Goal: Complete application form

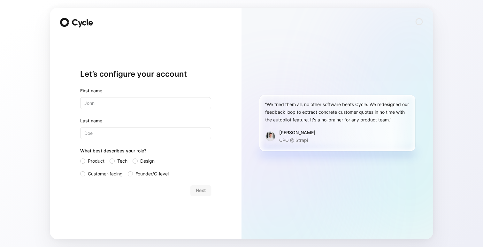
click at [138, 102] on input "text" at bounding box center [145, 103] width 131 height 12
type input "[PERSON_NAME]"
click at [97, 160] on span "Product" at bounding box center [96, 161] width 17 height 8
click at [80, 157] on input "Product" at bounding box center [80, 157] width 0 height 0
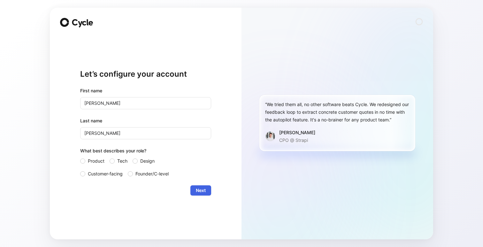
click at [196, 190] on span "Next" at bounding box center [201, 190] width 10 height 8
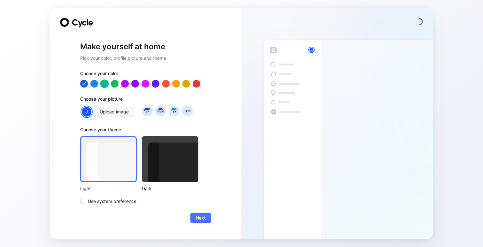
click at [106, 83] on div at bounding box center [104, 83] width 8 height 8
click at [112, 83] on div at bounding box center [114, 83] width 8 height 8
click at [198, 220] on span "Next" at bounding box center [201, 218] width 10 height 8
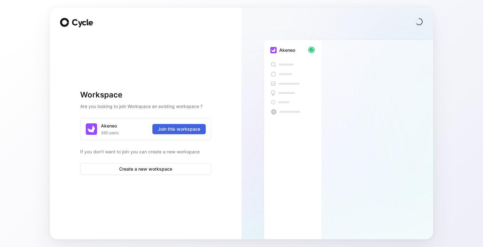
click at [169, 127] on span "Join this workspace" at bounding box center [179, 129] width 42 height 8
